Goal: Task Accomplishment & Management: Complete application form

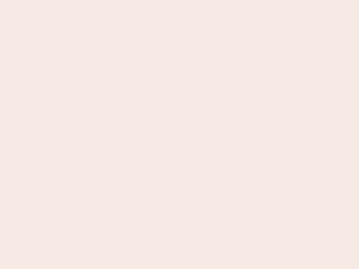
click at [180, 135] on nb-app "Almost there Thank you for registering for Newbook. Your account is under revie…" at bounding box center [179, 134] width 359 height 269
click at [180, 0] on nb-app "Almost there Thank you for registering for Newbook. Your account is under revie…" at bounding box center [179, 134] width 359 height 269
click at [192, 0] on nb-app "Almost there Thank you for registering for Newbook. Your account is under revie…" at bounding box center [179, 134] width 359 height 269
click at [180, 135] on nb-app "Almost there Thank you for registering for Newbook. Your account is under revie…" at bounding box center [179, 134] width 359 height 269
click at [180, 0] on nb-app "Almost there Thank you for registering for Newbook. Your account is under revie…" at bounding box center [179, 134] width 359 height 269
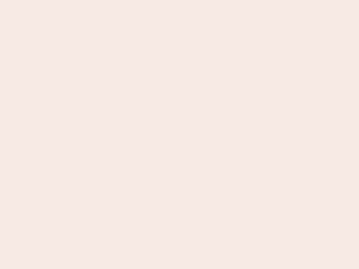
click at [125, 0] on nb-app "Almost there Thank you for registering for Newbook. Your account is under revie…" at bounding box center [179, 134] width 359 height 269
click at [180, 135] on nb-app "Almost there Thank you for registering for Newbook. Your account is under revie…" at bounding box center [179, 134] width 359 height 269
click at [180, 0] on nb-app "Almost there Thank you for registering for Newbook. Your account is under revie…" at bounding box center [179, 134] width 359 height 269
click at [125, 0] on nb-app "Almost there Thank you for registering for Newbook. Your account is under revie…" at bounding box center [179, 134] width 359 height 269
click at [180, 135] on nb-app "Almost there Thank you for registering for Newbook. Your account is under revie…" at bounding box center [179, 134] width 359 height 269
